Goal: Information Seeking & Learning: Check status

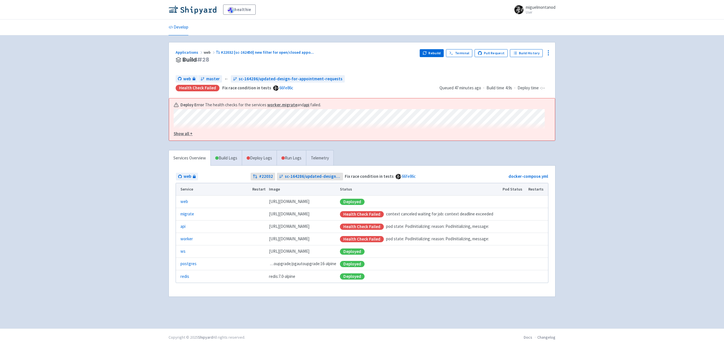
click at [181, 132] on u "Show all +" at bounding box center [183, 133] width 19 height 5
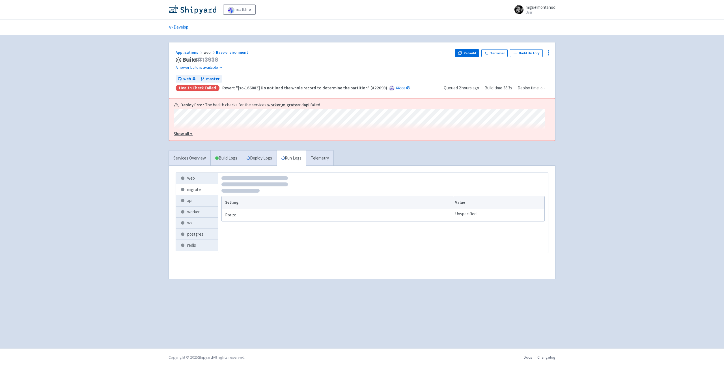
click at [601, 148] on div "healthie miguelmontanod User Profile Sign out Develop #" at bounding box center [362, 174] width 724 height 348
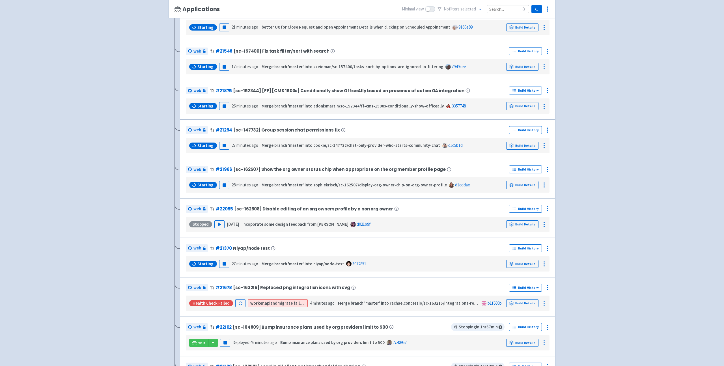
scroll to position [277, 0]
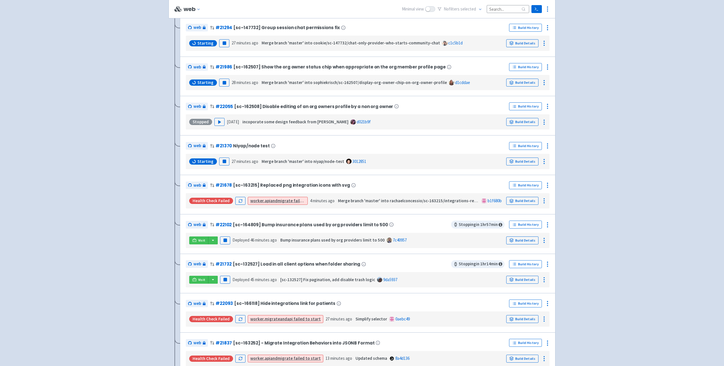
click at [647, 90] on div "healthie View Organizations miguelmontanod User Profile Sign out Develop" at bounding box center [362, 77] width 724 height 708
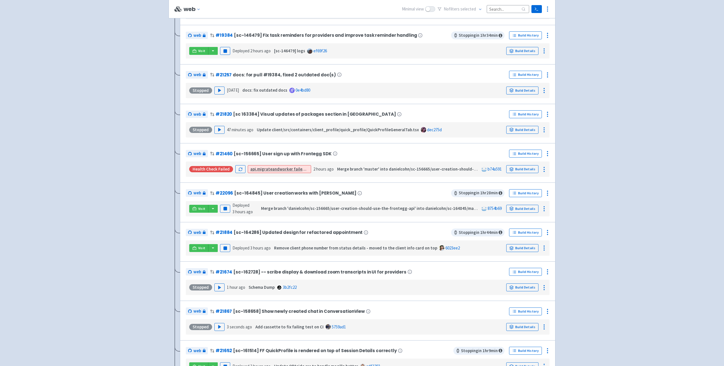
scroll to position [587, 0]
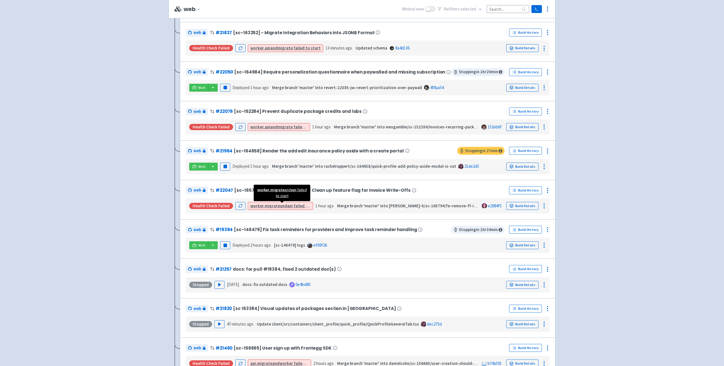
click at [284, 208] on link "worker , migrate and api failed to start" at bounding box center [285, 205] width 70 height 5
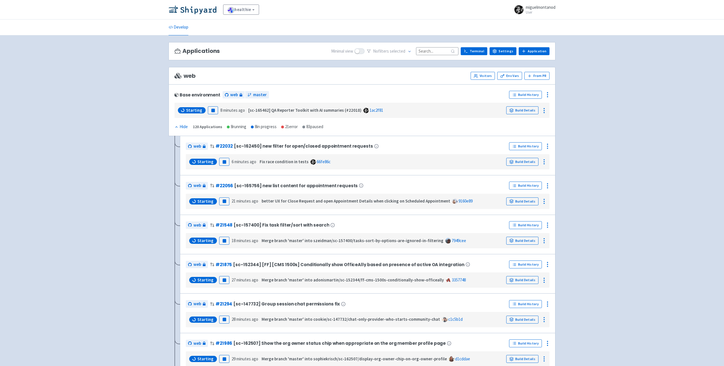
click at [444, 49] on input at bounding box center [437, 51] width 42 height 8
click at [528, 113] on link "Build Details" at bounding box center [522, 110] width 32 height 8
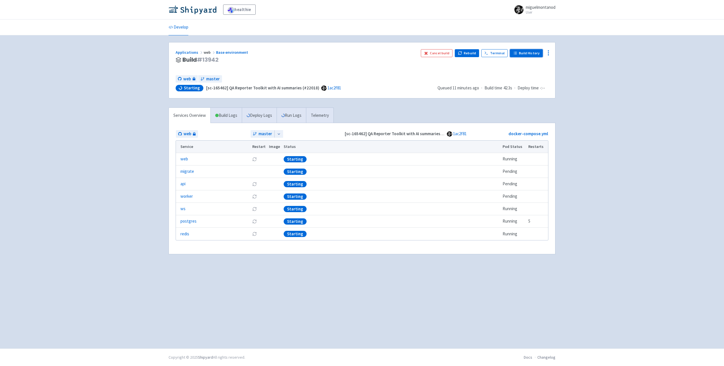
click at [523, 51] on link "Build History" at bounding box center [526, 53] width 33 height 8
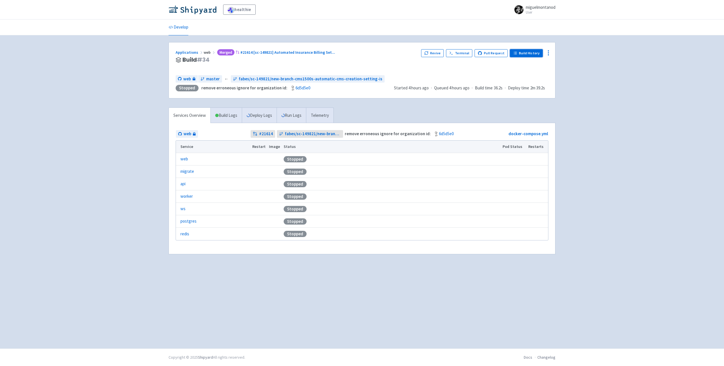
click at [525, 53] on link "Build History" at bounding box center [526, 53] width 33 height 8
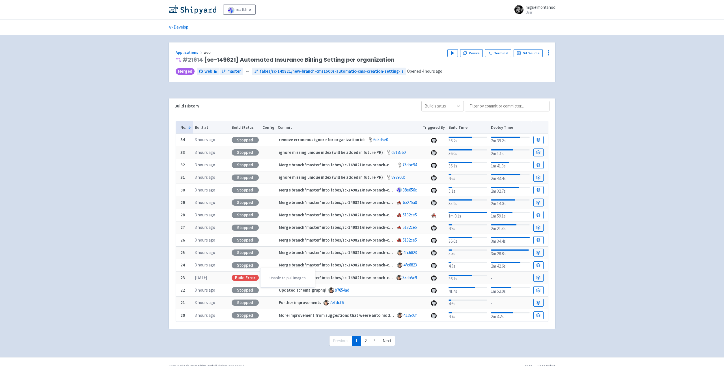
drag, startPoint x: 246, startPoint y: 276, endPoint x: 318, endPoint y: 275, distance: 71.3
click at [247, 276] on div "Build Error" at bounding box center [245, 278] width 27 height 6
click at [539, 278] on icon at bounding box center [538, 277] width 4 height 4
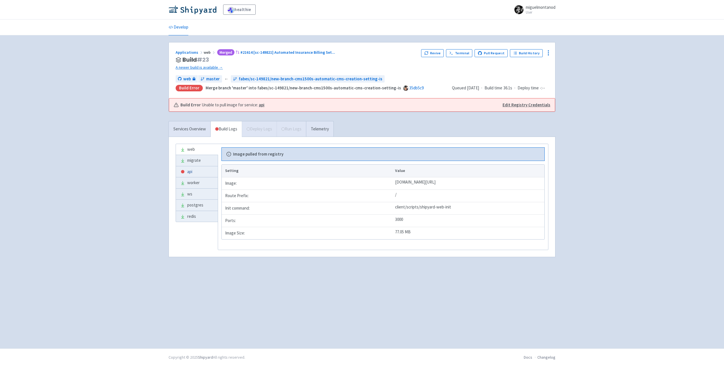
click at [185, 172] on link "api" at bounding box center [197, 171] width 42 height 11
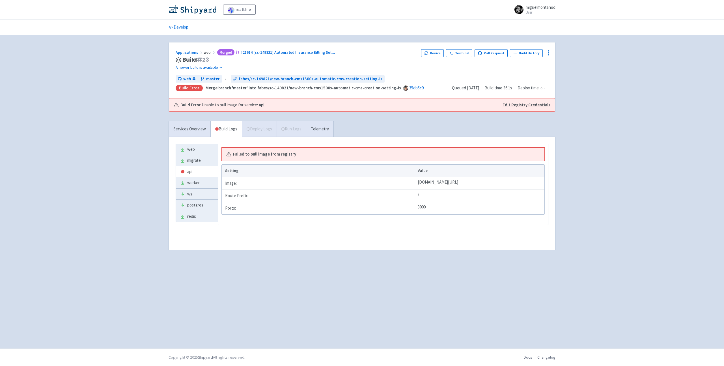
click at [254, 187] on td "Image:" at bounding box center [319, 183] width 194 height 12
click at [416, 197] on td "/" at bounding box center [480, 195] width 128 height 12
click at [416, 183] on td "ghcr.io/healthie/web-backend-depot:35db5c921add65b44518317bf7457311f7c95399" at bounding box center [480, 183] width 128 height 12
drag, startPoint x: 238, startPoint y: 203, endPoint x: 215, endPoint y: 146, distance: 61.5
click at [238, 203] on td "Ports:" at bounding box center [319, 208] width 194 height 12
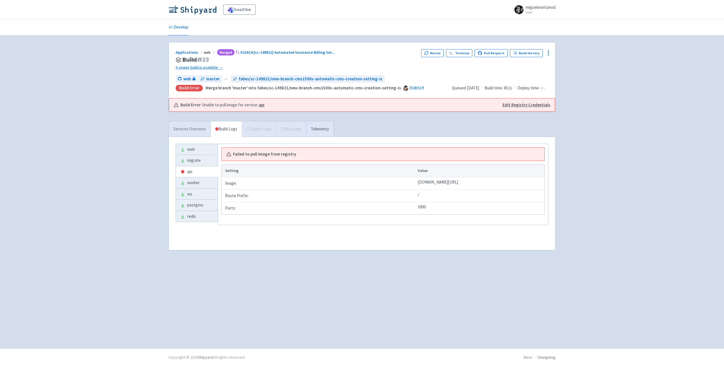
click at [186, 125] on link "Services Overview" at bounding box center [190, 129] width 42 height 16
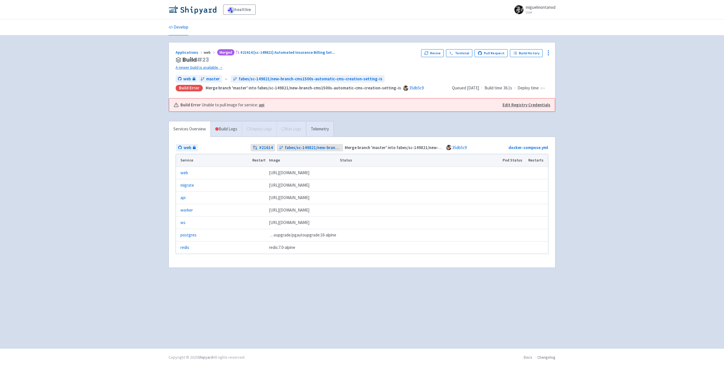
click at [186, 197] on div "api" at bounding box center [214, 198] width 68 height 7
click at [182, 199] on link "api" at bounding box center [182, 198] width 5 height 7
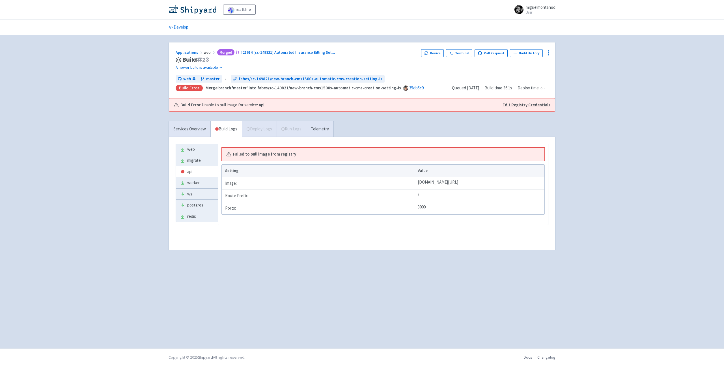
click at [239, 186] on td "Image:" at bounding box center [319, 183] width 194 height 12
click at [249, 155] on b "Failed to pull image from registry" at bounding box center [264, 154] width 63 height 7
click at [297, 152] on div "Failed to pull image from registry" at bounding box center [383, 154] width 314 height 7
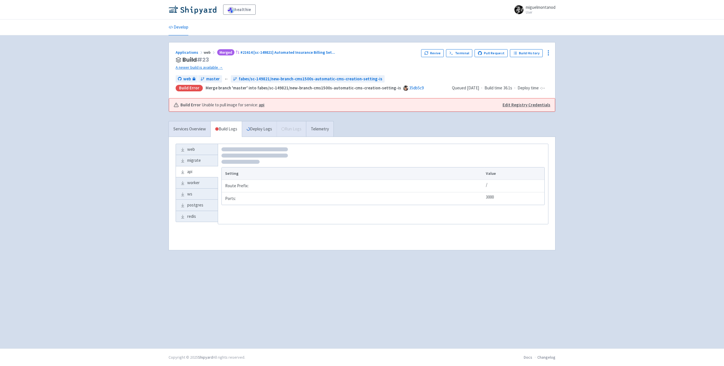
click at [527, 57] on div "Revive Terminal Pull Request Build History" at bounding box center [484, 59] width 127 height 21
click at [527, 52] on link "Build History" at bounding box center [526, 53] width 33 height 8
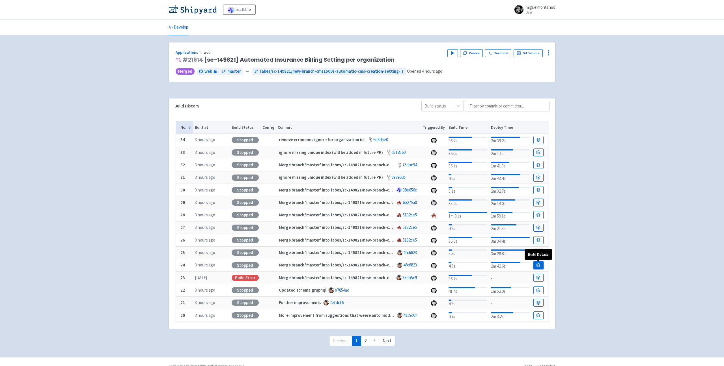
click at [540, 263] on icon at bounding box center [538, 265] width 4 height 4
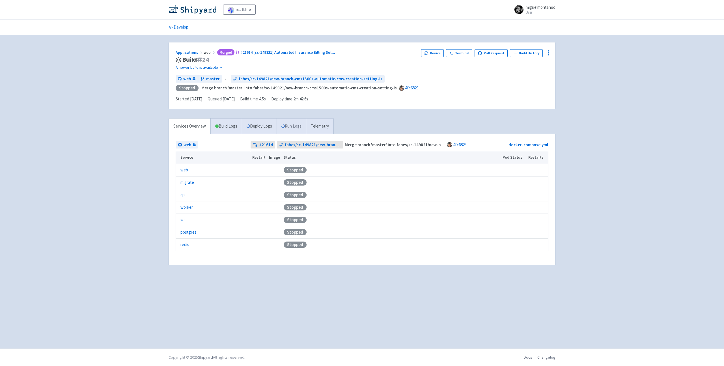
click at [294, 127] on link "Run Logs" at bounding box center [291, 126] width 29 height 16
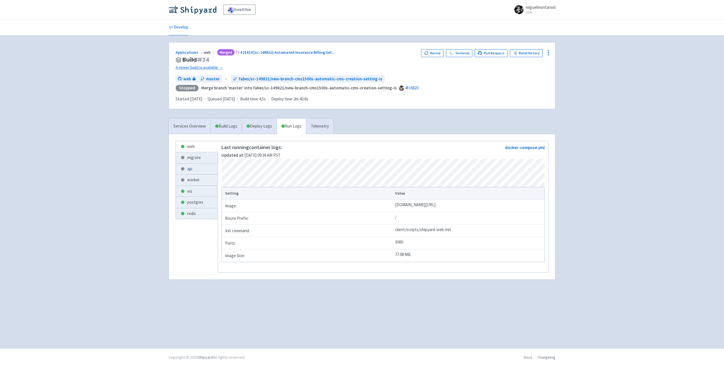
click at [201, 170] on link "api" at bounding box center [197, 168] width 42 height 11
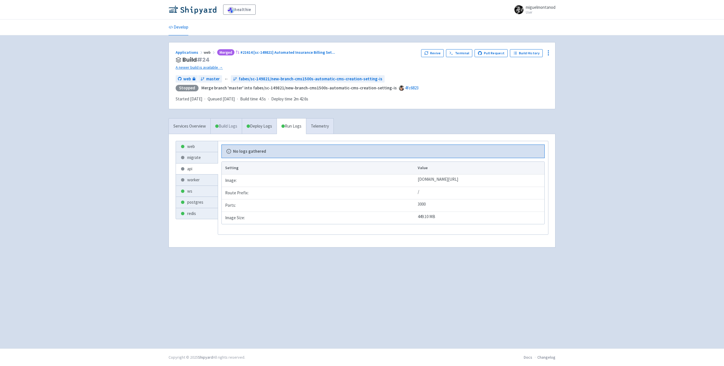
click at [224, 129] on link "Build Logs" at bounding box center [226, 126] width 31 height 16
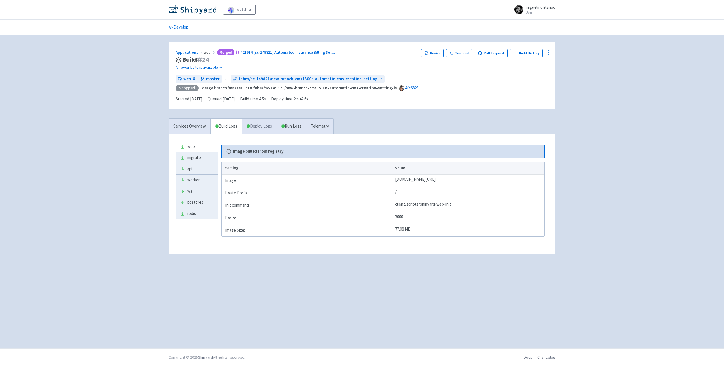
click at [254, 127] on link "Deploy Logs" at bounding box center [259, 126] width 35 height 16
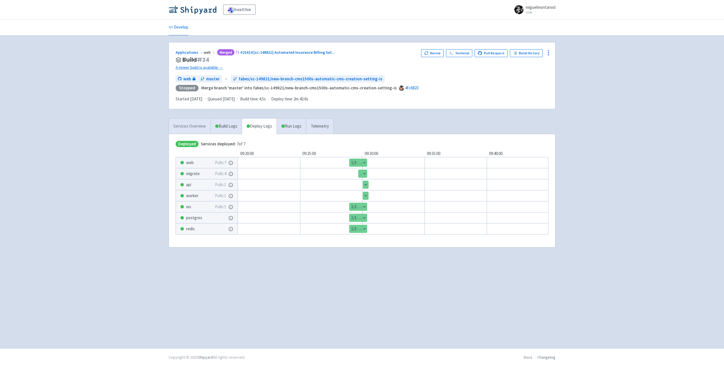
click at [194, 130] on link "Services Overview" at bounding box center [190, 126] width 42 height 16
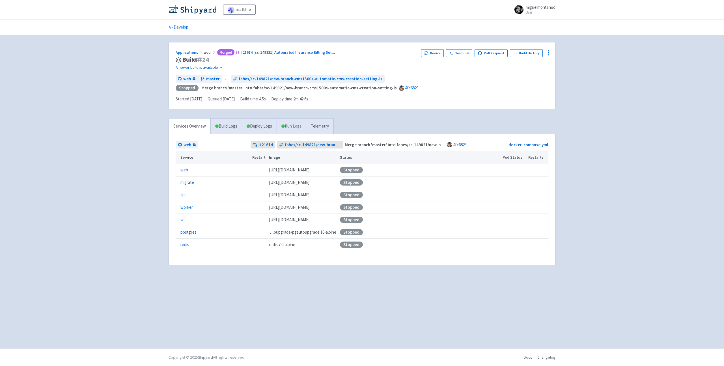
click at [294, 128] on link "Run Logs" at bounding box center [291, 126] width 29 height 16
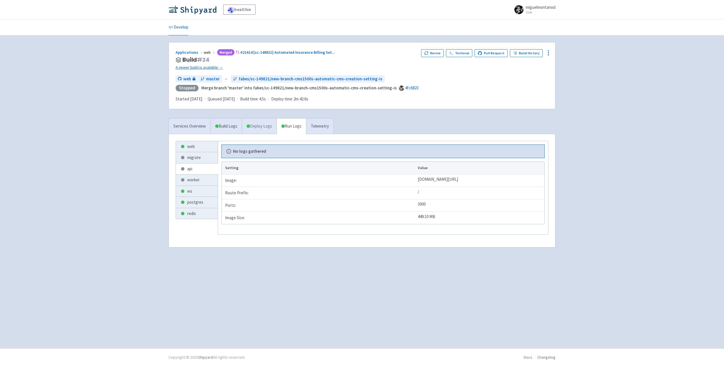
click at [261, 128] on link "Deploy Logs" at bounding box center [259, 126] width 35 height 16
